Goal: Task Accomplishment & Management: Use online tool/utility

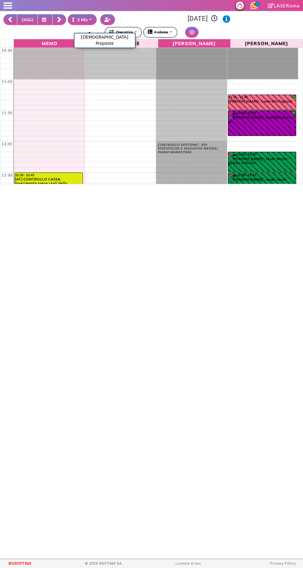
select select "*"
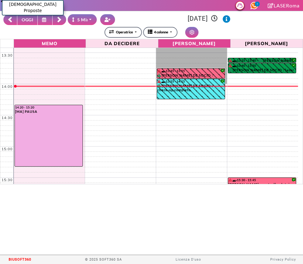
scroll to position [182, 0]
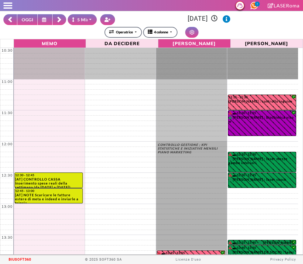
select select "*"
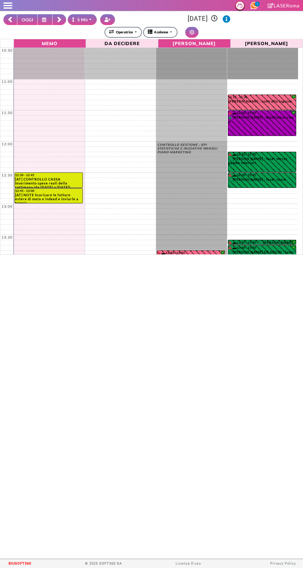
click at [59, 19] on rect at bounding box center [59, 21] width 4 height 4
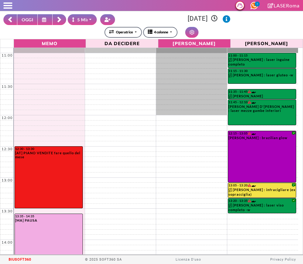
scroll to position [26, 0]
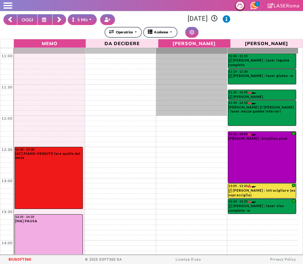
click at [27, 17] on button "OGGI" at bounding box center [27, 19] width 21 height 11
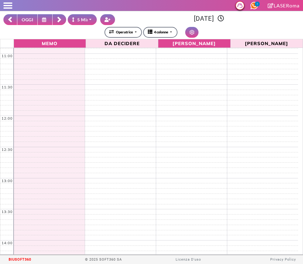
scroll to position [0, 0]
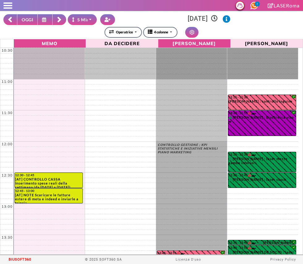
click at [63, 21] on button at bounding box center [60, 19] width 14 height 11
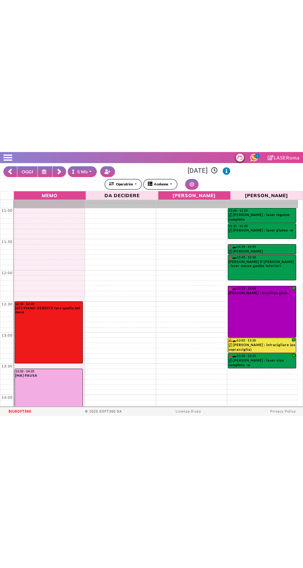
scroll to position [26, 0]
